Goal: Communication & Community: Ask a question

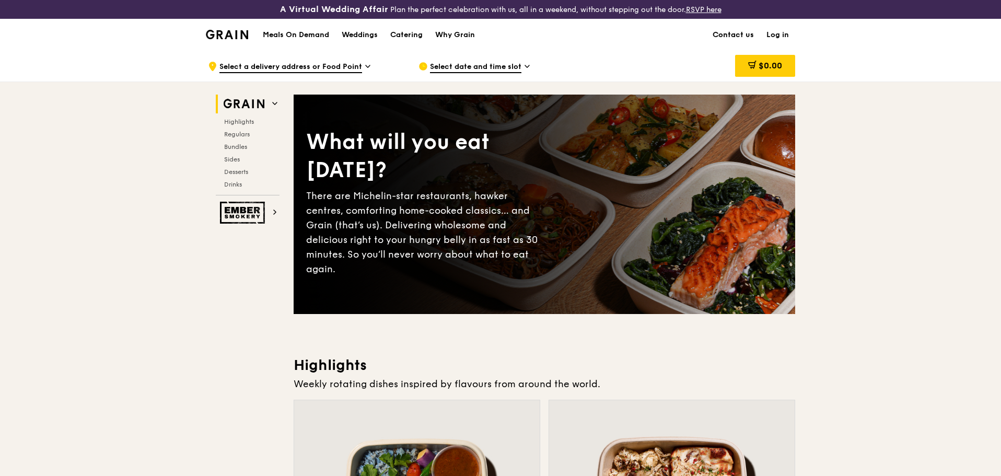
click at [726, 37] on link "Contact us" at bounding box center [734, 34] width 54 height 31
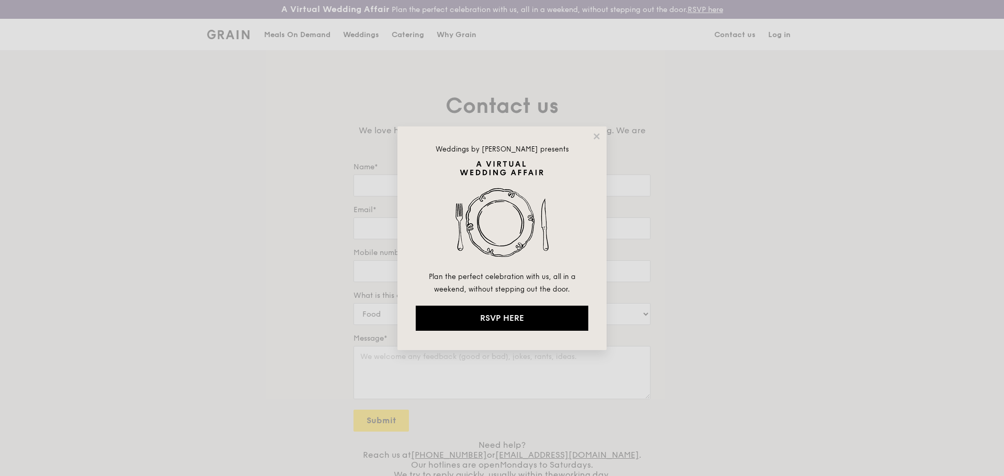
drag, startPoint x: 447, startPoint y: 182, endPoint x: 469, endPoint y: 180, distance: 22.6
click at [447, 182] on img at bounding box center [502, 215] width 172 height 110
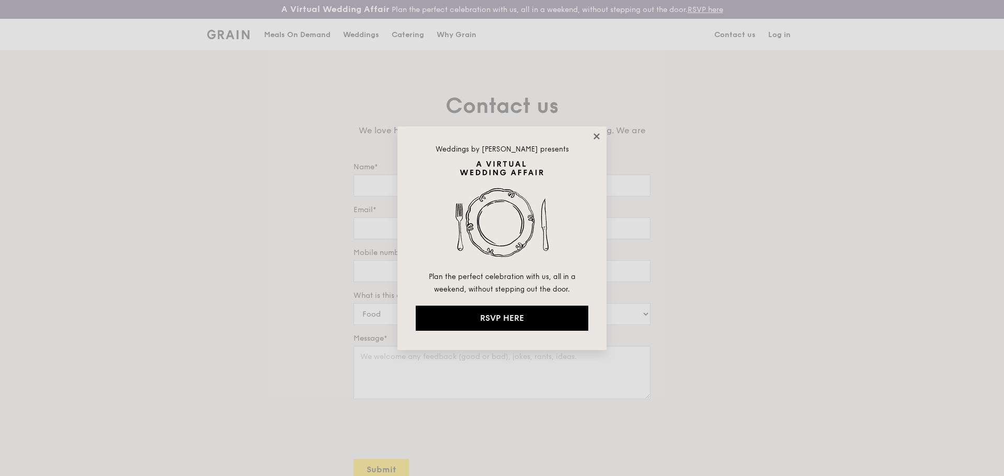
click at [594, 134] on icon at bounding box center [596, 136] width 6 height 6
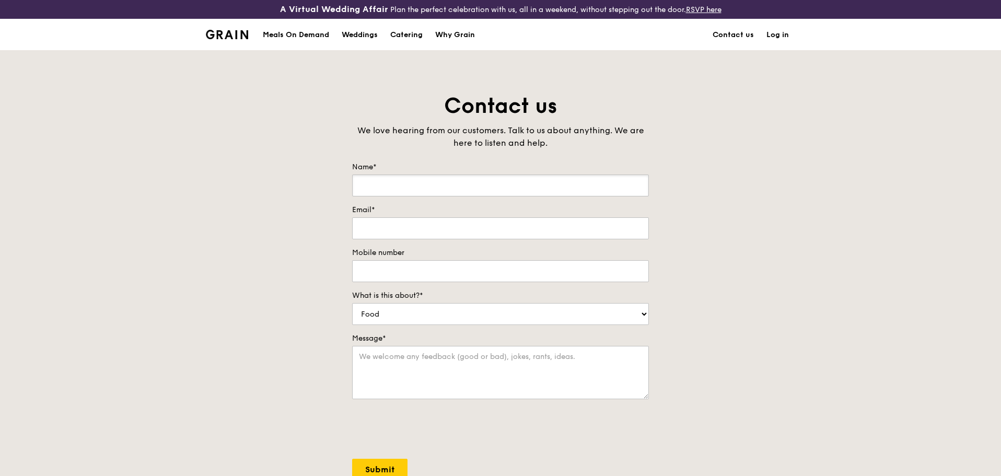
click at [513, 176] on input "Name*" at bounding box center [500, 186] width 297 height 22
type input "[PERSON_NAME][MEDICAL_DATA]"
click at [510, 221] on input "q" at bounding box center [500, 228] width 297 height 22
type input "[EMAIL_ADDRESS][MEDICAL_DATA][DOMAIN_NAME]"
click at [522, 266] on input "Mobile number" at bounding box center [500, 271] width 297 height 22
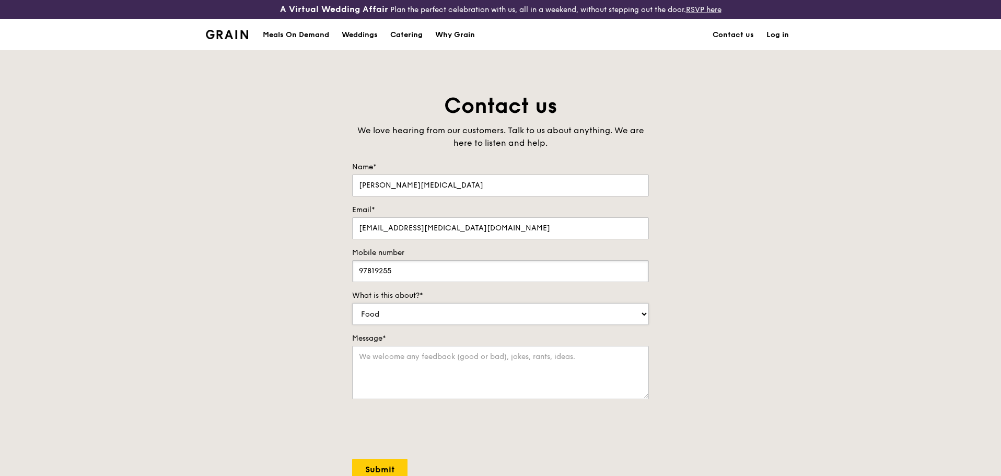
type input "97819255"
click at [535, 310] on select "Food Service Billing/Payment Catering Others" at bounding box center [500, 314] width 297 height 22
click at [734, 305] on div "Contact us We love hearing from our customers. Talk to us about anything. We ar…" at bounding box center [500, 310] width 1001 height 437
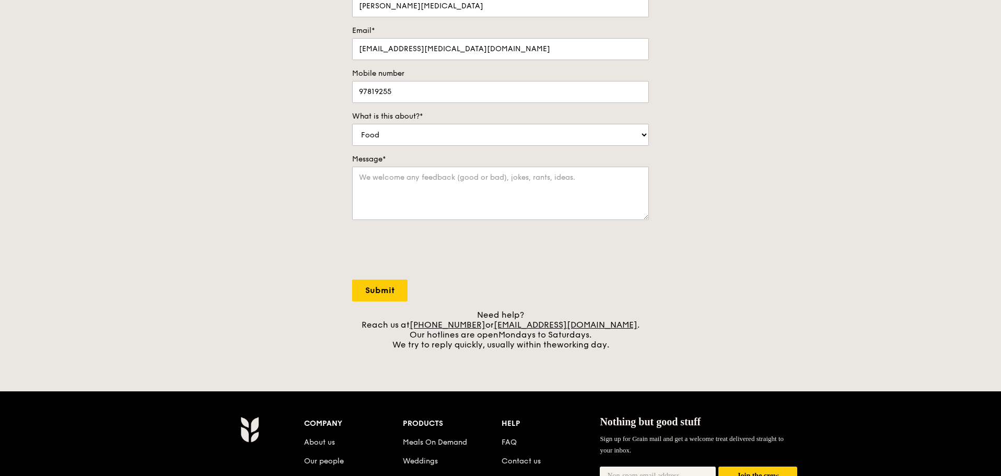
scroll to position [181, 0]
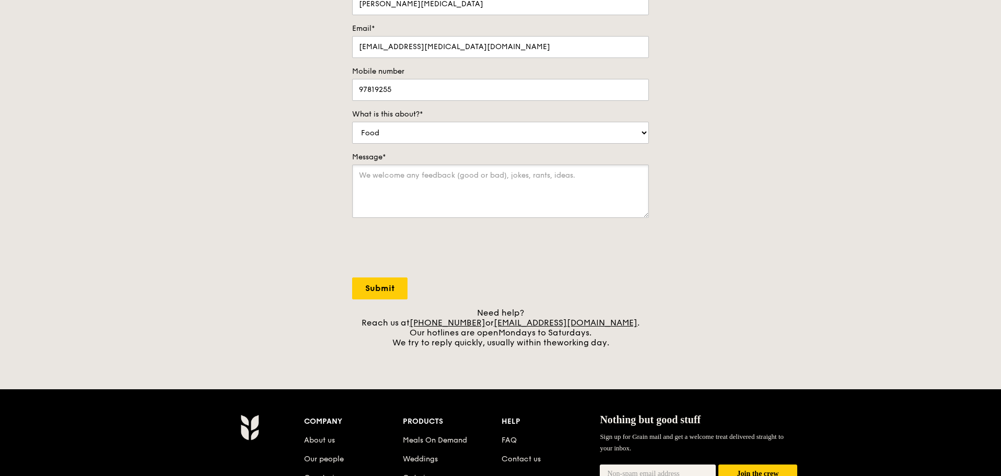
click at [427, 176] on textarea "Message*" at bounding box center [500, 191] width 297 height 53
paste textarea "Dear Sir/Madam, I am writing to enquire about catering for our upcoming company…"
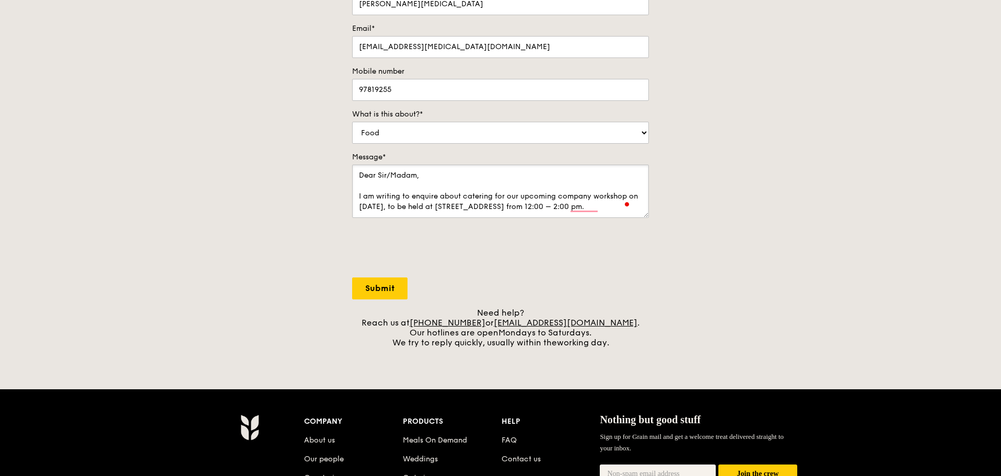
type textarea "Dear Sir/Madam, I am writing to enquire about catering for our upcoming company…"
click at [377, 282] on input "Submit" at bounding box center [379, 289] width 55 height 22
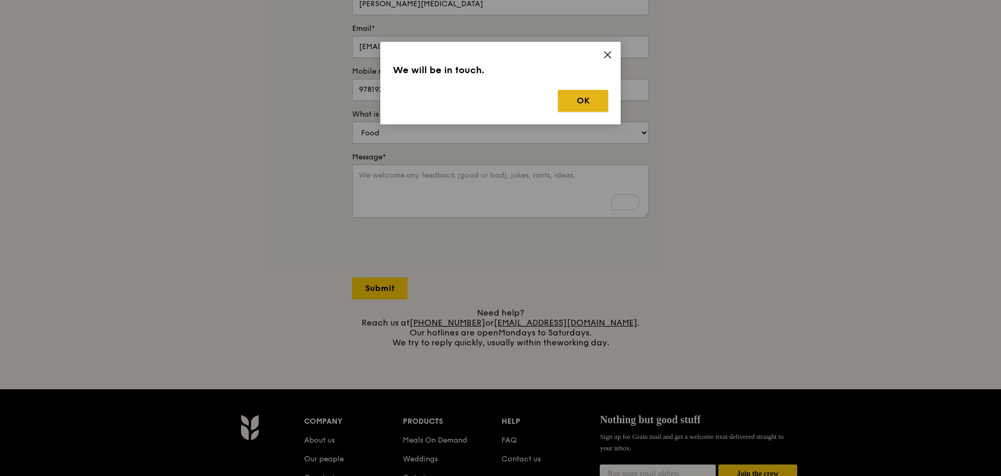
click at [575, 109] on button "OK" at bounding box center [583, 101] width 50 height 22
